Goal: Navigation & Orientation: Find specific page/section

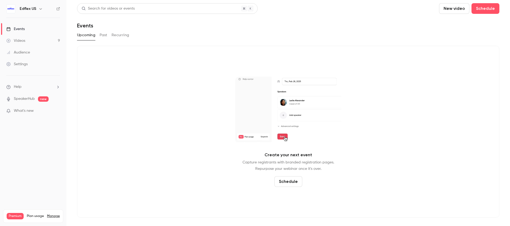
click at [39, 9] on icon "button" at bounding box center [41, 9] width 4 height 4
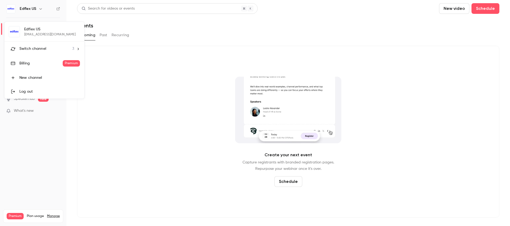
click at [50, 51] on div "Switch channel 3" at bounding box center [46, 49] width 55 height 6
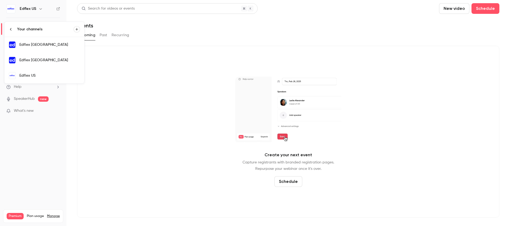
click at [45, 45] on div "Edflex [GEOGRAPHIC_DATA]" at bounding box center [49, 44] width 61 height 5
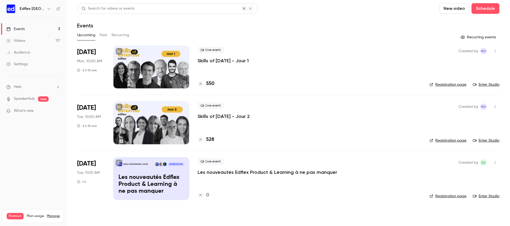
click at [216, 59] on p "Skills of [DATE] - Jour 1" at bounding box center [223, 60] width 51 height 6
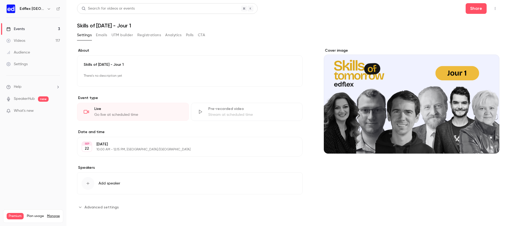
click at [229, 45] on div "**********" at bounding box center [288, 132] width 423 height 182
click at [18, 32] on link "Events 3" at bounding box center [33, 29] width 66 height 12
